Goal: Check status: Check status

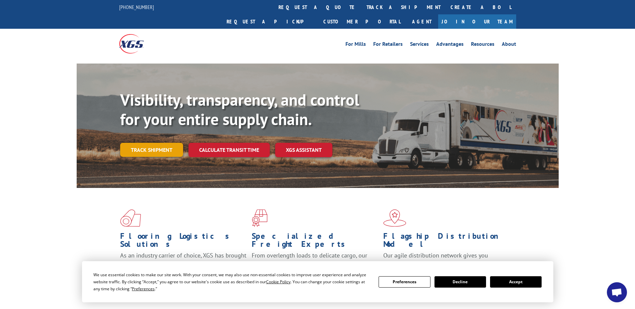
click at [152, 143] on link "Track shipment" at bounding box center [151, 150] width 63 height 14
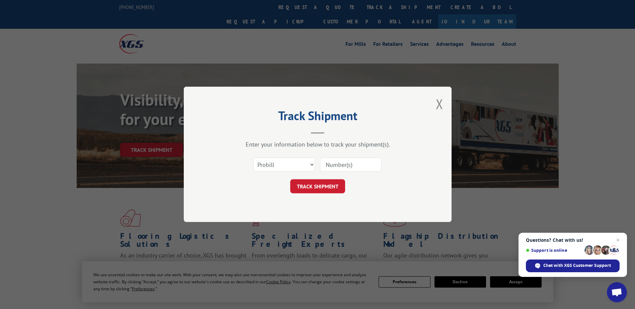
click at [332, 167] on input at bounding box center [351, 165] width 62 height 14
paste input "5618818"
type input "5618818"
click at [320, 186] on button "TRACK SHIPMENT" at bounding box center [317, 187] width 55 height 14
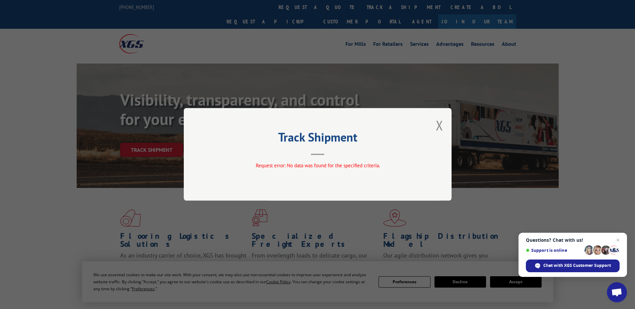
click at [439, 124] on button "Close modal" at bounding box center [439, 125] width 7 height 18
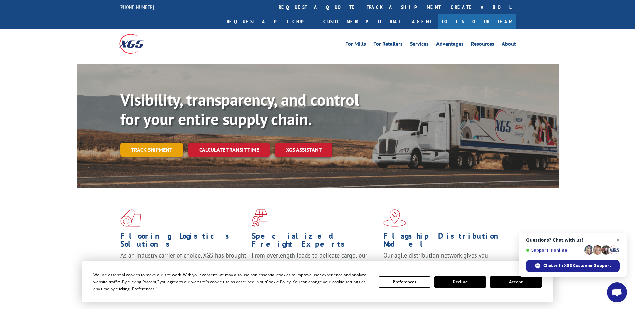
click at [144, 143] on link "Track shipment" at bounding box center [151, 150] width 63 height 14
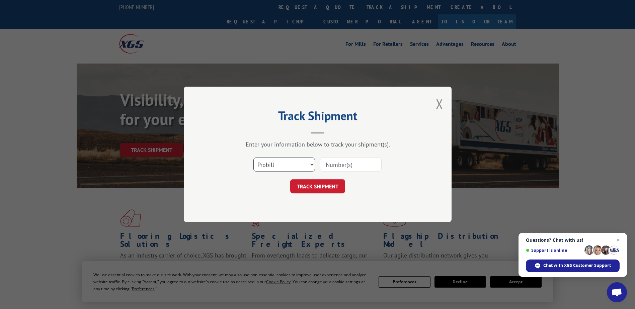
click at [279, 168] on select "Select category... Probill BOL PO" at bounding box center [284, 165] width 62 height 14
select select "bol"
click at [253, 158] on select "Select category... Probill BOL PO" at bounding box center [284, 165] width 62 height 14
click at [333, 167] on input at bounding box center [351, 165] width 62 height 14
paste input "5618818"
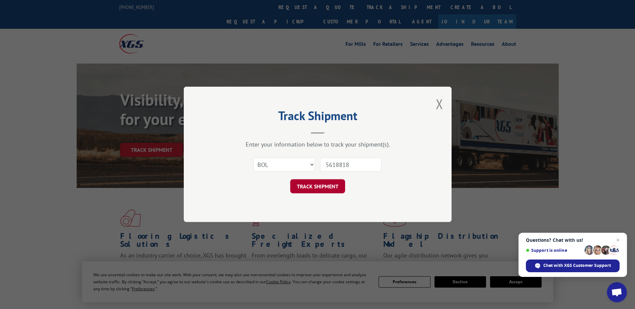
type input "5618818"
click at [318, 183] on button "TRACK SHIPMENT" at bounding box center [317, 187] width 55 height 14
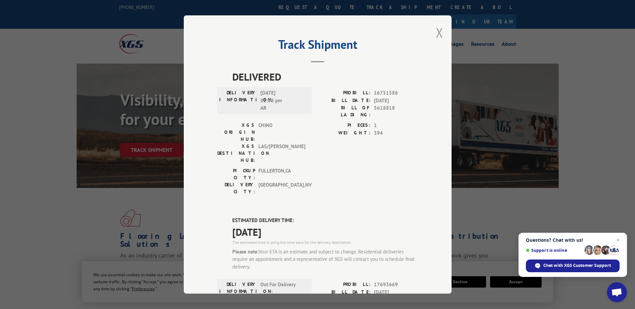
click at [438, 35] on button "Close modal" at bounding box center [439, 33] width 7 height 18
